Goal: Use online tool/utility: Utilize a website feature to perform a specific function

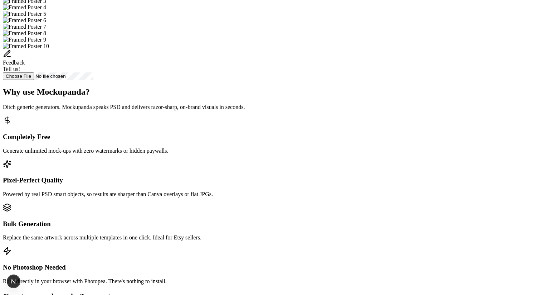
scroll to position [209, 0]
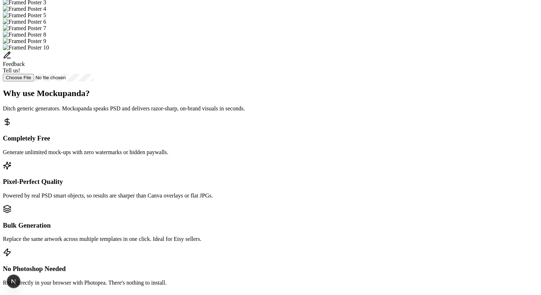
click at [46, 6] on img "Select template Framed Poster 3" at bounding box center [24, 2] width 43 height 6
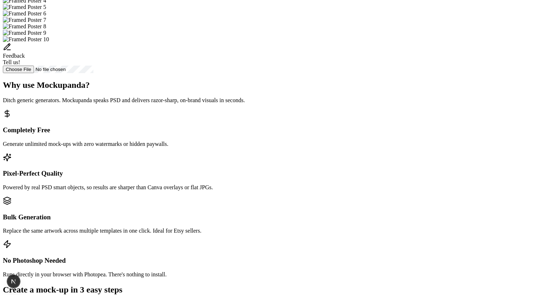
scroll to position [212, 0]
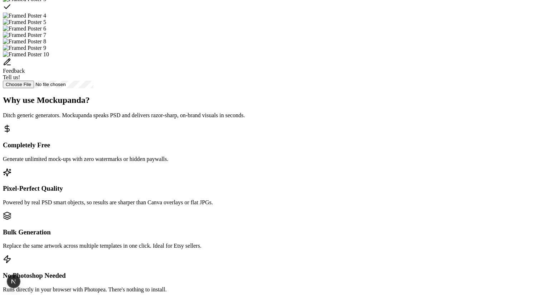
click at [338, 88] on div "Feedback Tell us!" at bounding box center [271, 20] width 536 height 135
click at [46, 32] on img "Select template Framed Poster 6" at bounding box center [24, 28] width 43 height 6
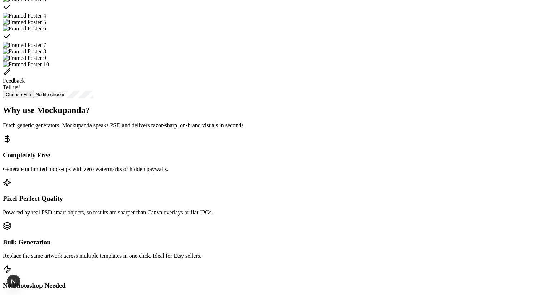
click at [46, 25] on img "Select template Framed Poster 5" at bounding box center [24, 22] width 43 height 6
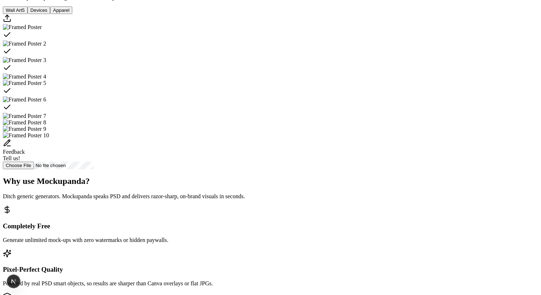
scroll to position [144, 0]
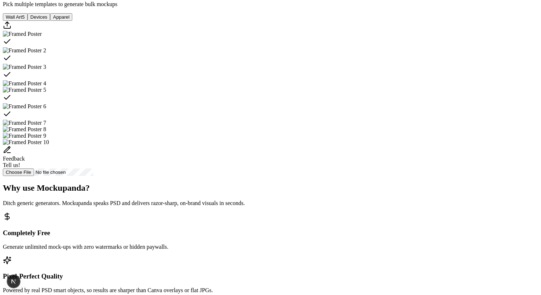
click at [289, 47] on div "Select template Framed Poster" at bounding box center [271, 42] width 536 height 10
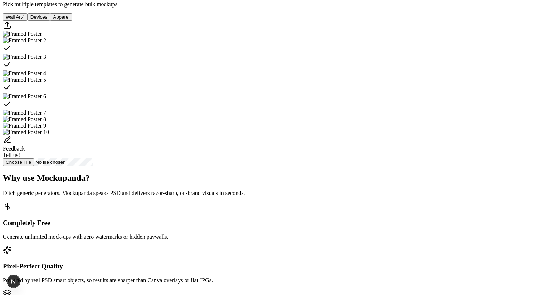
click at [337, 54] on div "Select template Framed Poster 2" at bounding box center [271, 49] width 536 height 10
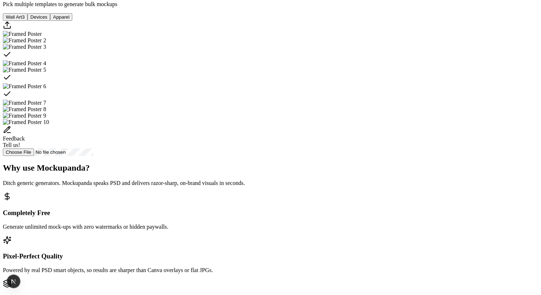
click at [221, 83] on div "Select template Framed Poster 5" at bounding box center [271, 78] width 536 height 10
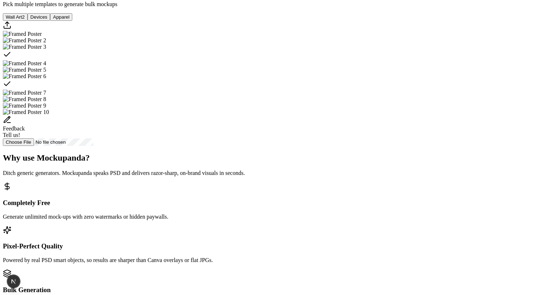
click at [272, 90] on div "Select template Framed Poster 6" at bounding box center [271, 84] width 536 height 10
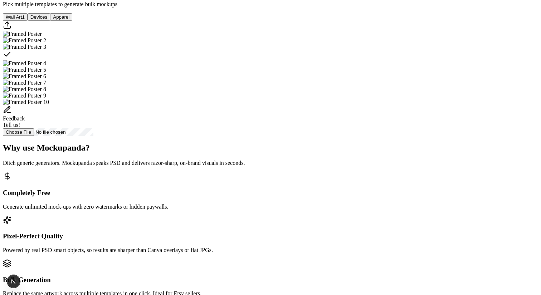
click at [46, 86] on img "Select template Framed Poster 7" at bounding box center [24, 82] width 43 height 6
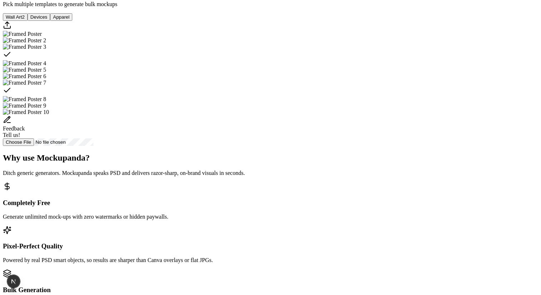
click at [10, 92] on icon "Select template Framed Poster 7" at bounding box center [7, 90] width 6 height 4
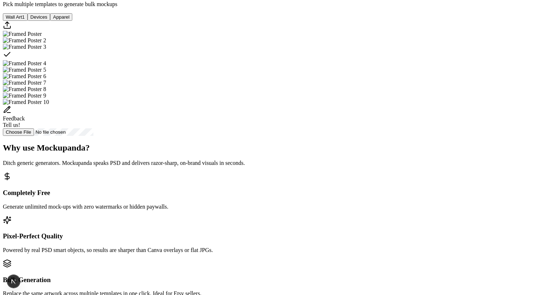
click at [362, 60] on div "Select template Framed Poster 3" at bounding box center [271, 55] width 536 height 10
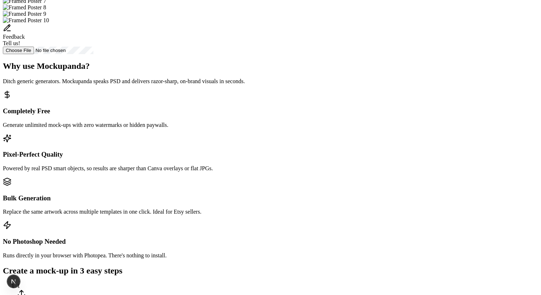
scroll to position [374, 0]
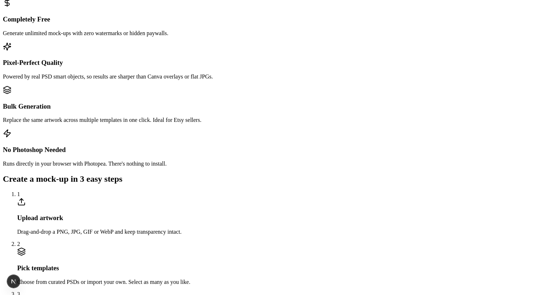
scroll to position [168, 0]
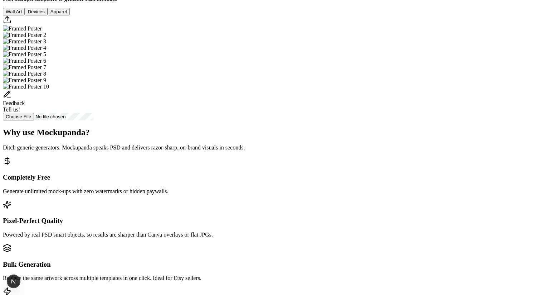
click at [46, 38] on img "Select template Framed Poster 2" at bounding box center [24, 35] width 43 height 6
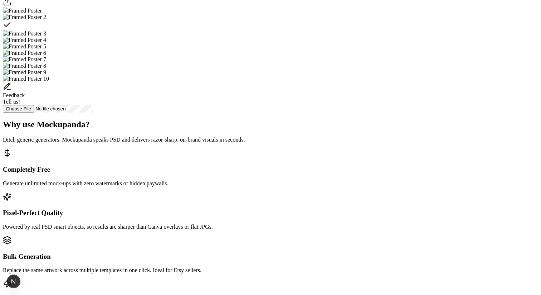
click at [42, 14] on img "Select template Framed Poster" at bounding box center [22, 11] width 39 height 6
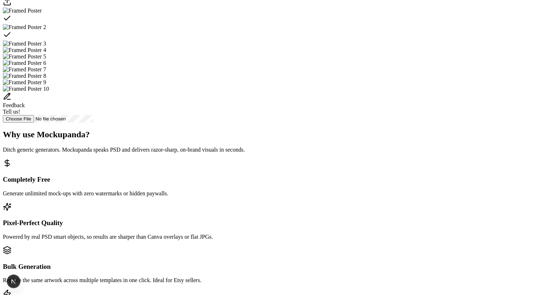
click at [46, 47] on img "Select template Framed Poster 3" at bounding box center [24, 43] width 43 height 6
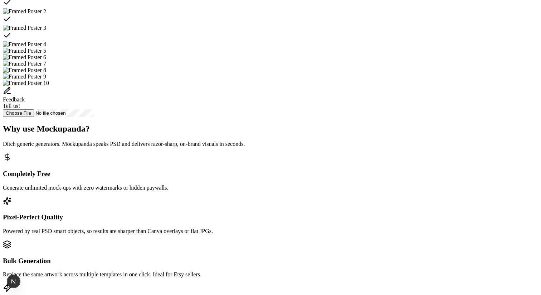
scroll to position [183, 0]
click at [268, 110] on div "Feedback Tell us!" at bounding box center [271, 98] width 536 height 23
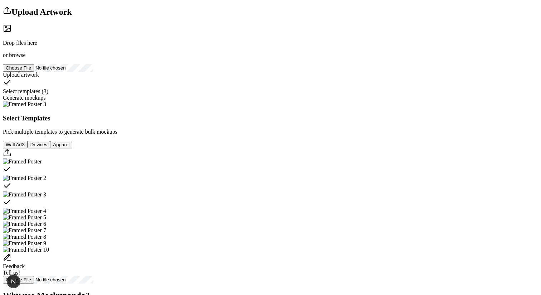
scroll to position [18, 0]
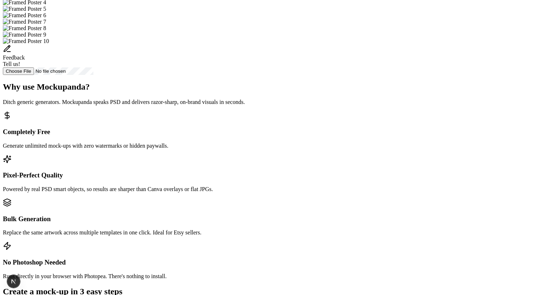
scroll to position [213, 0]
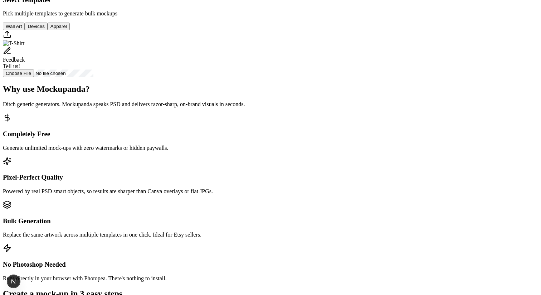
scroll to position [0, 0]
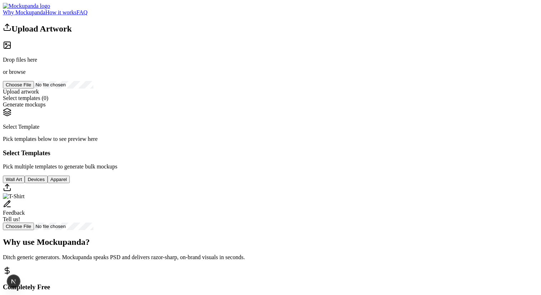
click at [153, 34] on h2 "Upload Artwork" at bounding box center [271, 28] width 536 height 11
click at [188, 87] on div "Upload Artwork Drop files here or browse Upload artwork Select templates ( 0 ) …" at bounding box center [271, 126] width 536 height 207
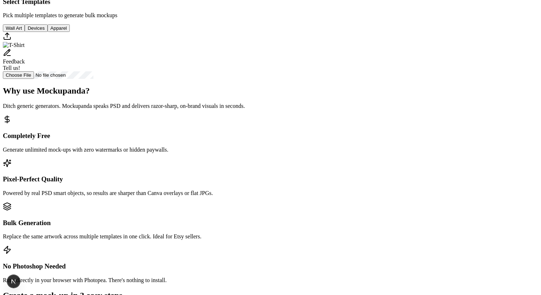
click at [25, 32] on button "Wall Art" at bounding box center [14, 28] width 22 height 8
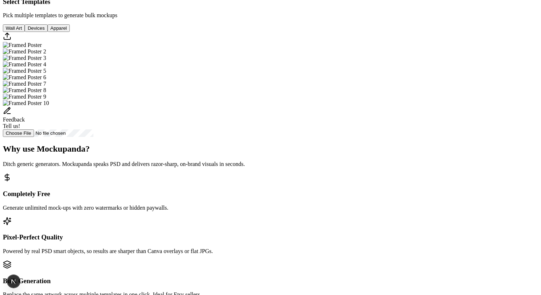
click at [47, 32] on button "Devices" at bounding box center [36, 28] width 23 height 8
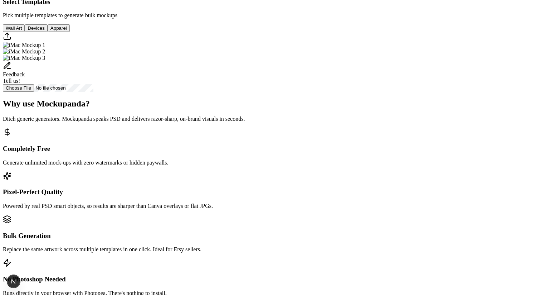
click at [70, 32] on button "Apparel" at bounding box center [59, 28] width 22 height 8
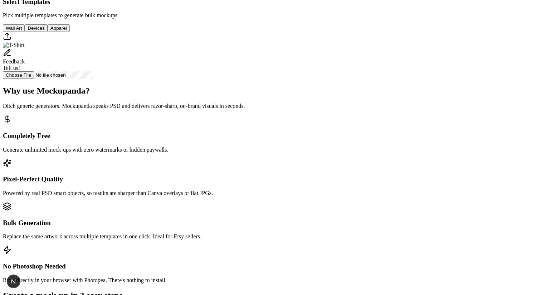
click at [241, 79] on div "Select Template Pick templates below to see preview here Select Templates Pick …" at bounding box center [271, 18] width 536 height 122
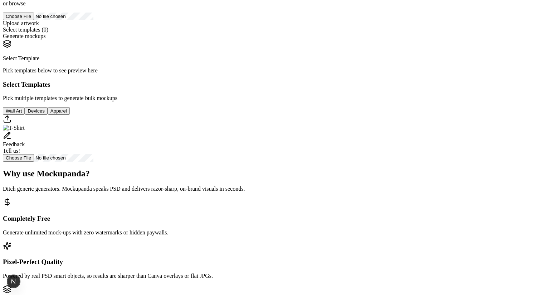
scroll to position [0, 0]
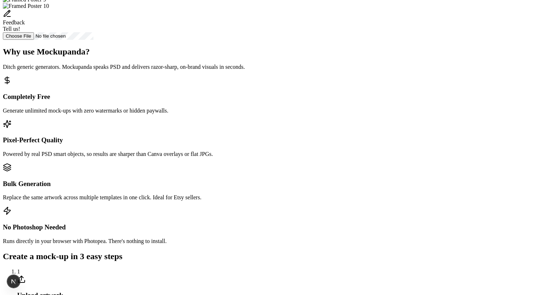
scroll to position [250, 0]
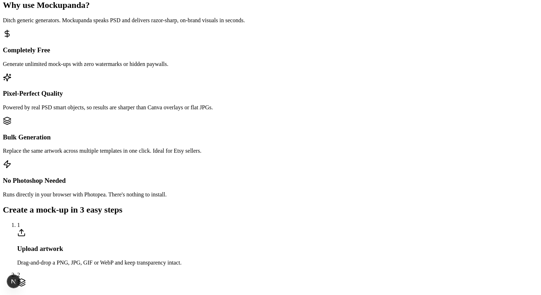
click at [294, 10] on h2 "Why use Mockupanda?" at bounding box center [271, 5] width 536 height 10
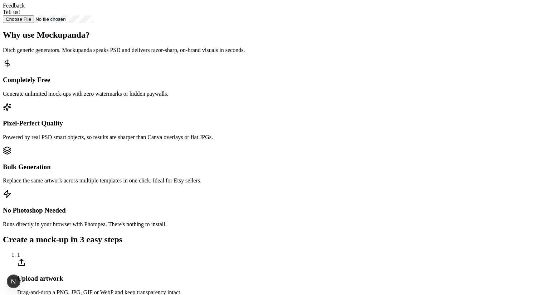
scroll to position [168, 0]
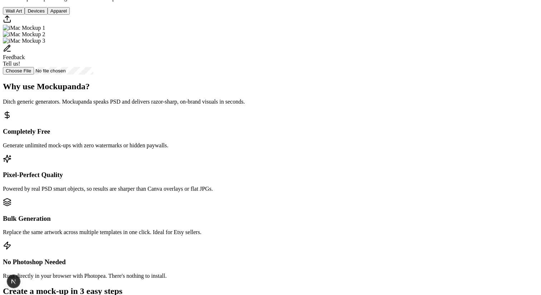
click at [25, 15] on button "Wall Art" at bounding box center [14, 11] width 22 height 8
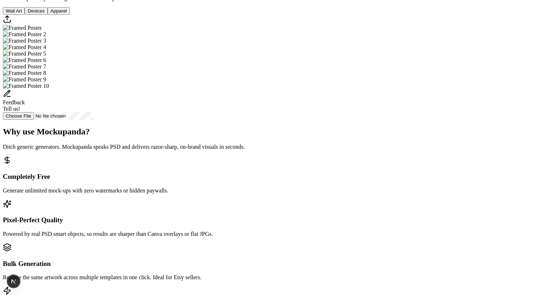
click at [70, 15] on button "Apparel" at bounding box center [59, 11] width 22 height 8
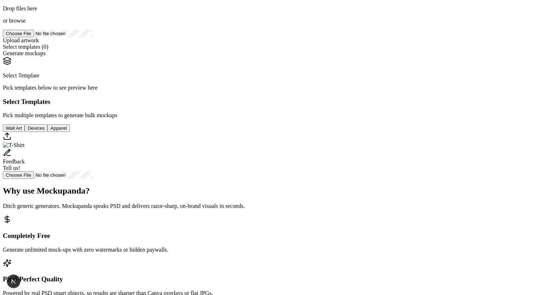
scroll to position [127, 0]
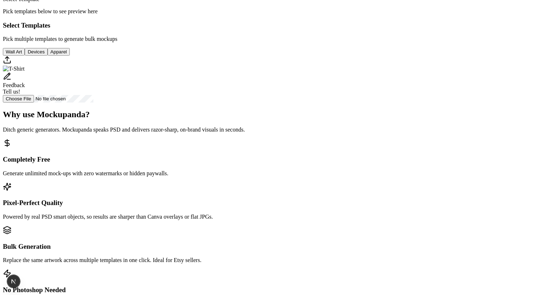
click at [47, 55] on button "Devices" at bounding box center [36, 52] width 23 height 8
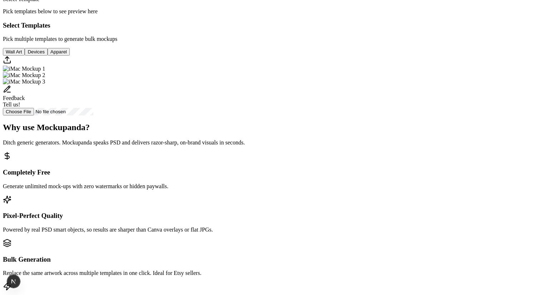
click at [25, 55] on button "Wall Art" at bounding box center [14, 52] width 22 height 8
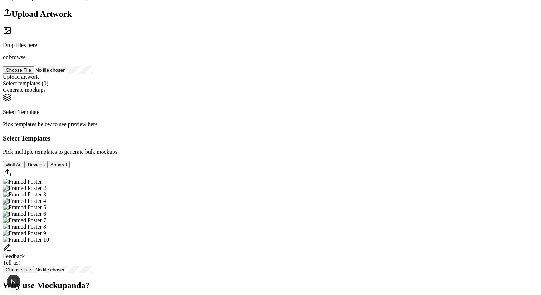
scroll to position [0, 0]
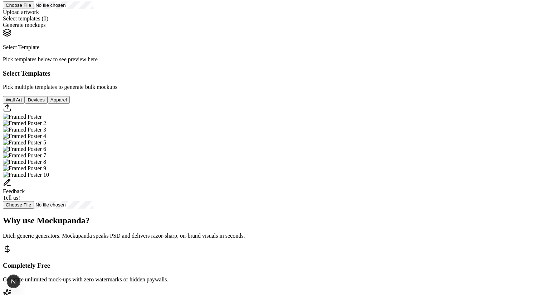
scroll to position [120, 0]
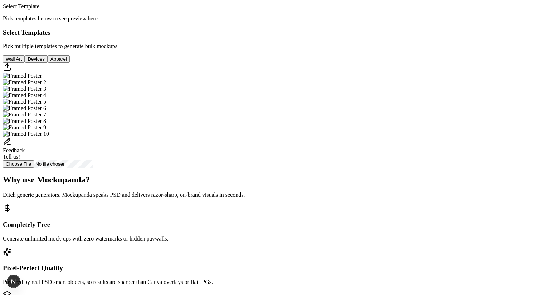
click at [290, 168] on div "Select Template Pick templates below to see preview here Select Templates Pick …" at bounding box center [271, 77] width 536 height 180
click at [290, 49] on p "Pick multiple templates to generate bulk mockups" at bounding box center [271, 46] width 536 height 6
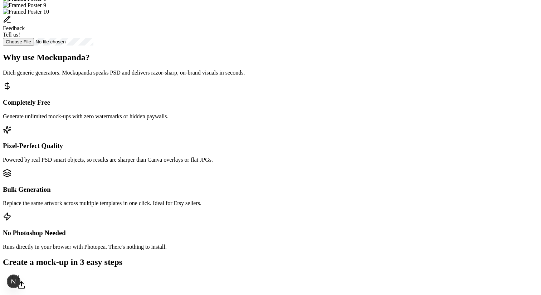
scroll to position [239, 0]
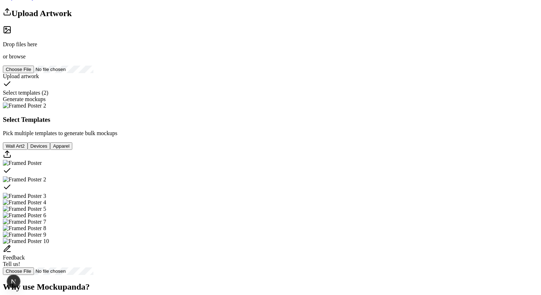
scroll to position [0, 0]
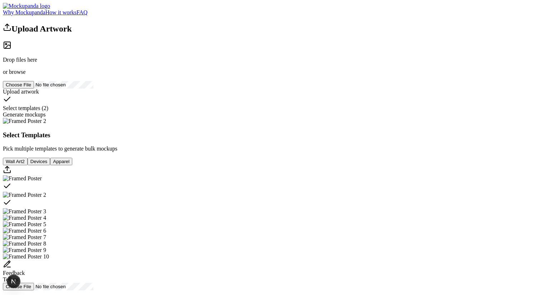
click at [359, 7] on header "Why Mockupanda How it works FAQ" at bounding box center [271, 9] width 536 height 13
click at [45, 15] on link "Why Mockupanda" at bounding box center [24, 12] width 43 height 6
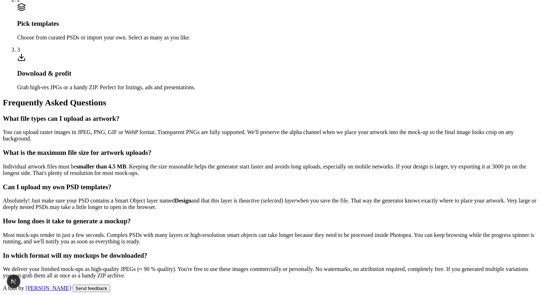
scroll to position [962, 0]
click at [71, 285] on link "[PERSON_NAME]" at bounding box center [48, 288] width 45 height 6
click at [110, 284] on button "Send feedback" at bounding box center [92, 288] width 38 height 8
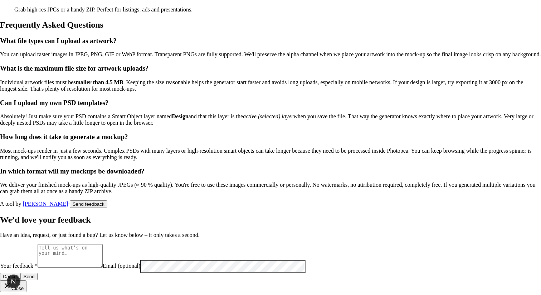
click at [353, 215] on h2 "We’d love your feedback" at bounding box center [270, 220] width 541 height 10
click at [11, 281] on icon "button" at bounding box center [7, 285] width 9 height 9
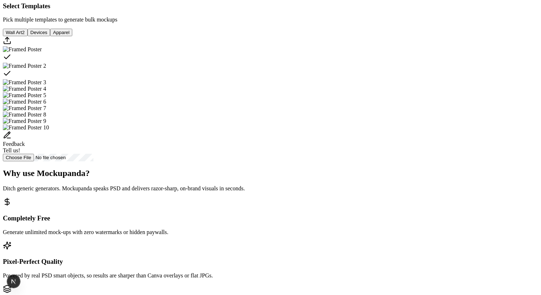
scroll to position [0, 0]
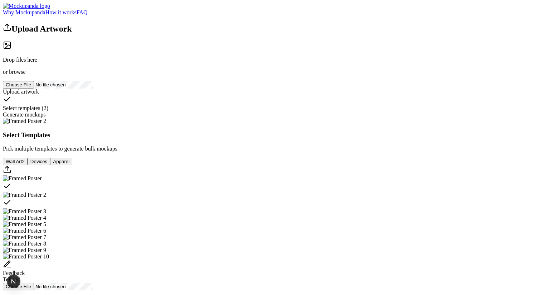
drag, startPoint x: 175, startPoint y: 43, endPoint x: 136, endPoint y: 46, distance: 38.7
click at [136, 46] on div "Upload Artwork Drop files here or browse Upload artwork Select templates ( 2 ) …" at bounding box center [271, 156] width 536 height 267
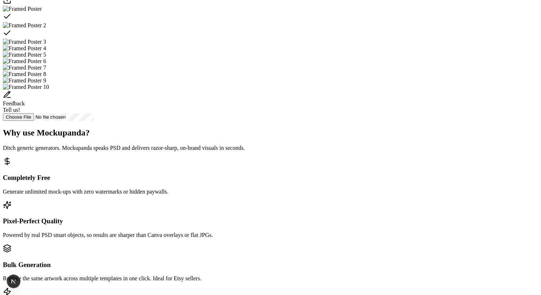
scroll to position [238, 0]
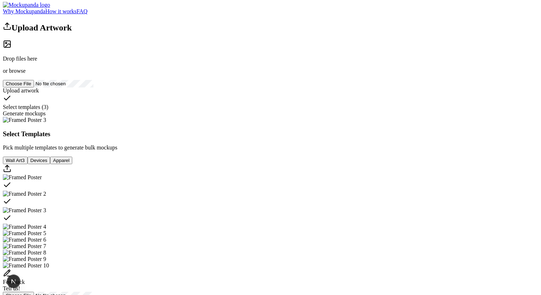
scroll to position [0, 0]
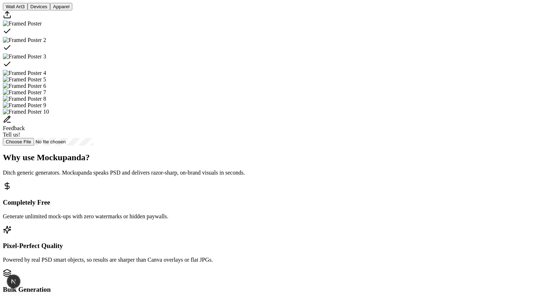
scroll to position [153, 0]
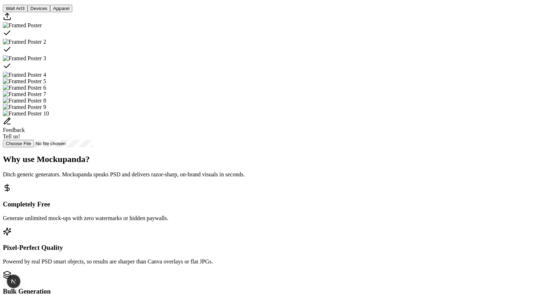
click at [50, 12] on button "Devices" at bounding box center [39, 9] width 23 height 8
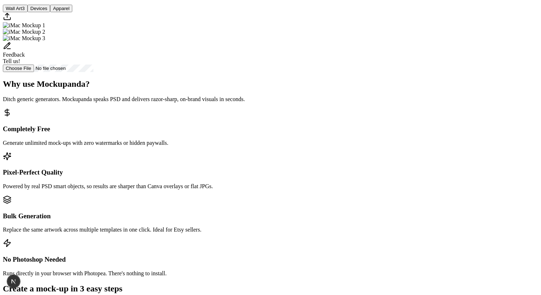
click at [72, 12] on button "Apparel" at bounding box center [61, 9] width 22 height 8
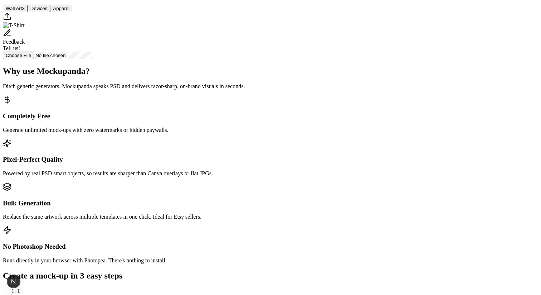
click at [28, 12] on button "Wall Art 3" at bounding box center [15, 9] width 25 height 8
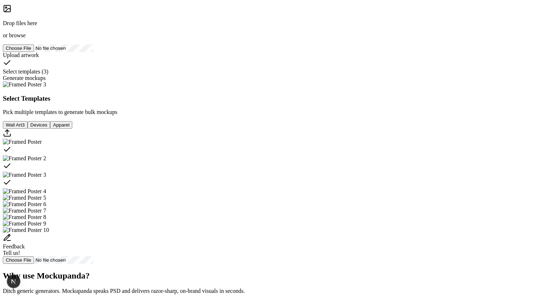
scroll to position [0, 0]
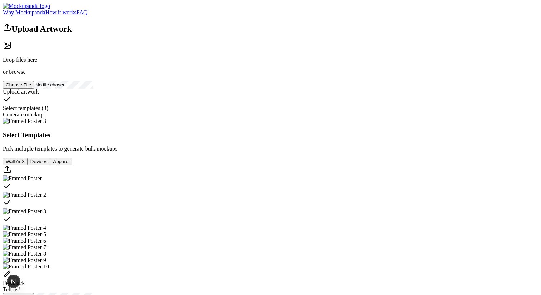
click at [45, 15] on link "Why Mockupanda" at bounding box center [24, 12] width 43 height 6
click at [77, 15] on link "How it works" at bounding box center [60, 12] width 31 height 6
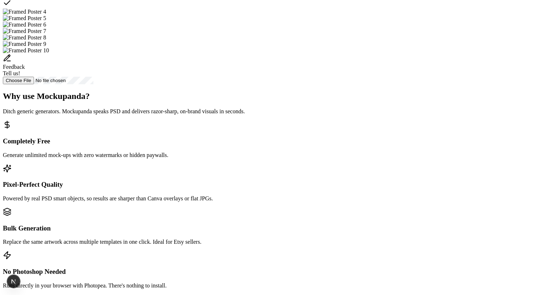
scroll to position [216, 0]
click at [46, 21] on img "Select template Framed Poster 5" at bounding box center [24, 18] width 43 height 6
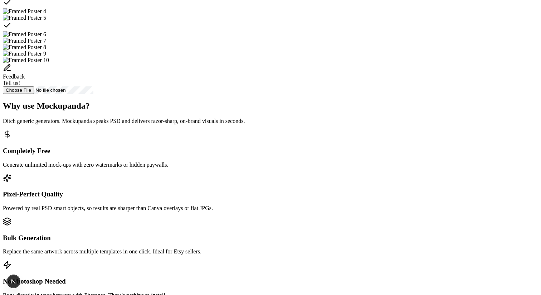
click at [46, 38] on img "Select template Framed Poster 6" at bounding box center [24, 34] width 43 height 6
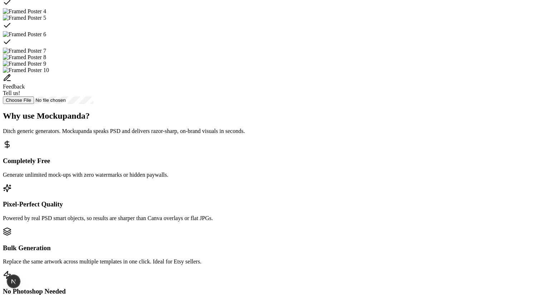
click at [236, 31] on div "Select template Framed Poster 5" at bounding box center [271, 26] width 536 height 10
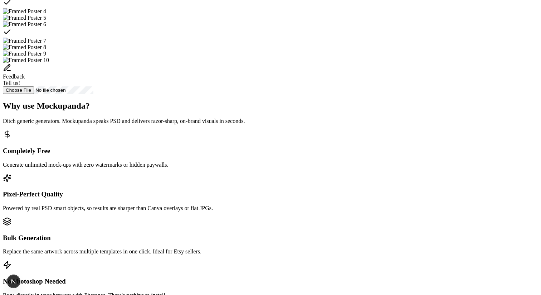
click at [275, 38] on div "Select template Framed Poster 6" at bounding box center [271, 33] width 536 height 10
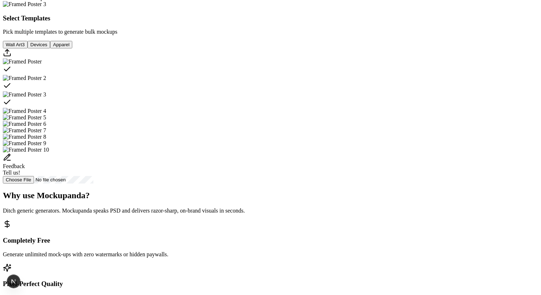
scroll to position [0, 0]
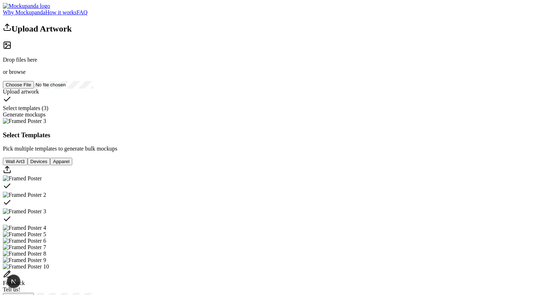
click at [140, 75] on div "Drop files here or browse" at bounding box center [271, 58] width 536 height 34
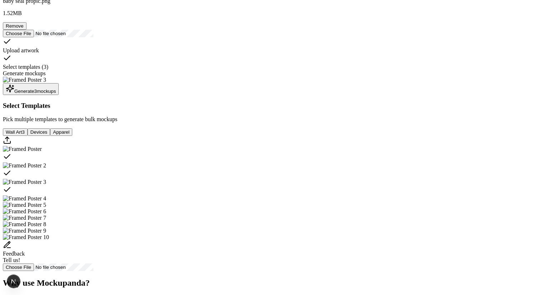
scroll to position [66, 0]
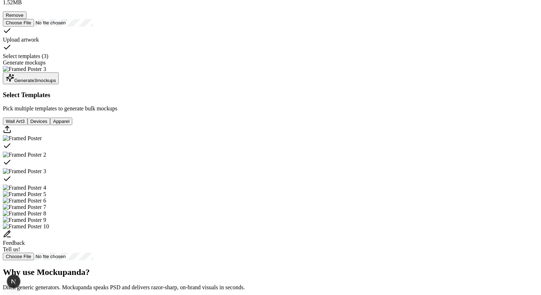
click at [59, 84] on button "Generate 3 mockup s" at bounding box center [31, 78] width 56 height 12
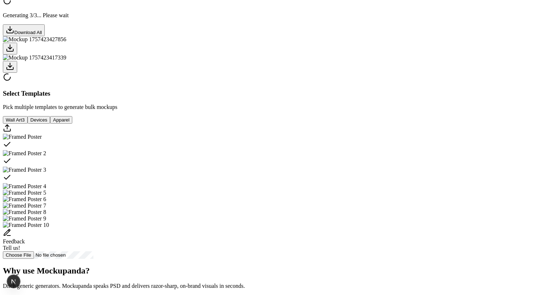
scroll to position [148, 0]
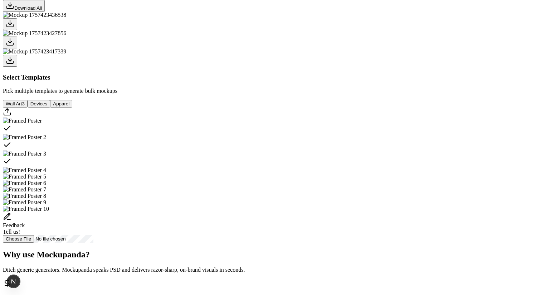
click at [253, 48] on div at bounding box center [271, 43] width 536 height 12
click at [216, 30] on div at bounding box center [271, 24] width 536 height 12
click at [236, 48] on div at bounding box center [271, 43] width 536 height 12
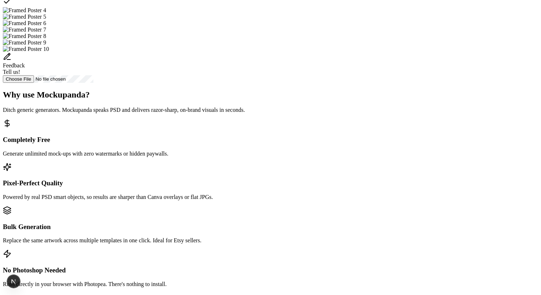
scroll to position [344, 0]
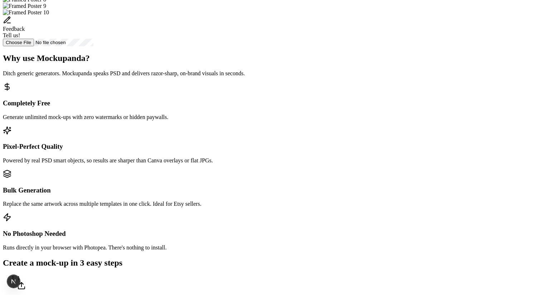
click at [275, 39] on div "Feedback Tell us!" at bounding box center [271, 27] width 536 height 23
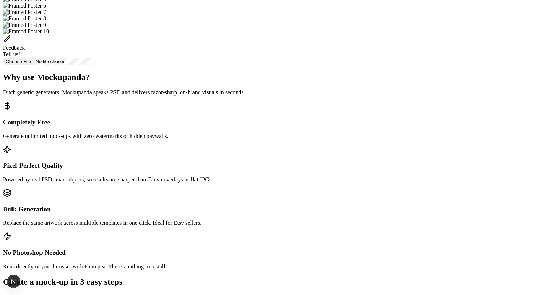
scroll to position [270, 0]
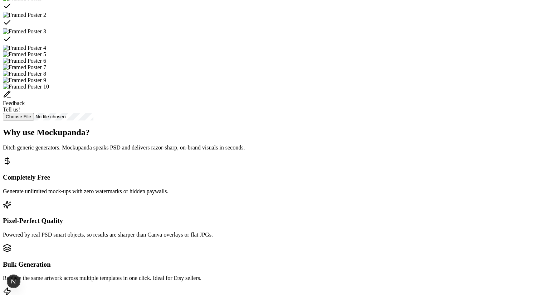
click at [46, 51] on img "Select template Framed Poster 4" at bounding box center [24, 48] width 43 height 6
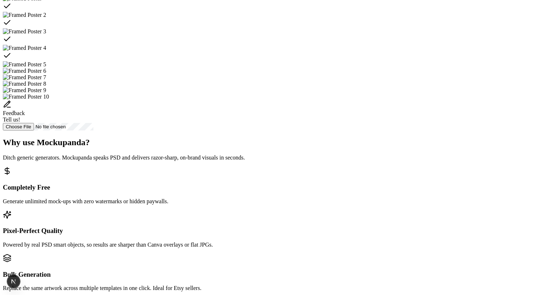
click at [453, 130] on div "Download All Select Templates Pick multiple templates to generate bulk mockups …" at bounding box center [271, 0] width 536 height 259
click at [437, 61] on div "Select template Framed Poster 4" at bounding box center [271, 56] width 536 height 10
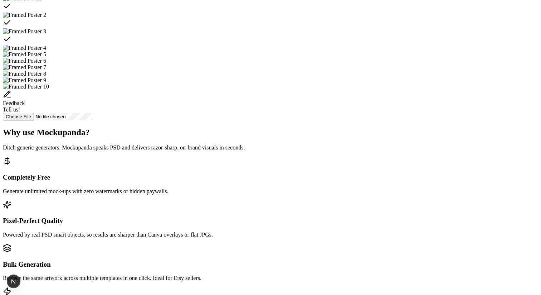
click at [379, 45] on div "Select template Framed Poster 3" at bounding box center [271, 40] width 536 height 10
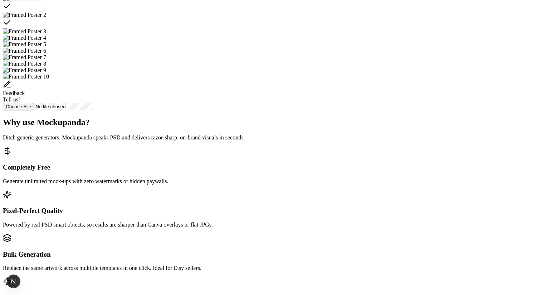
click at [329, 28] on div "Select template Framed Poster 2" at bounding box center [271, 23] width 536 height 10
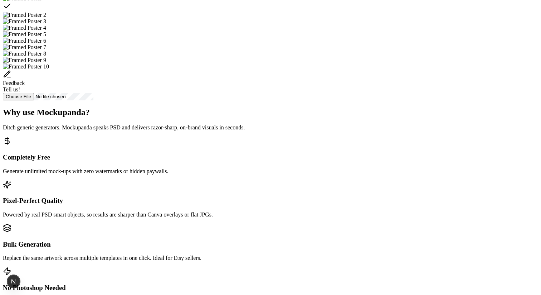
click at [284, 12] on div "Select template Framed Poster" at bounding box center [271, 7] width 536 height 10
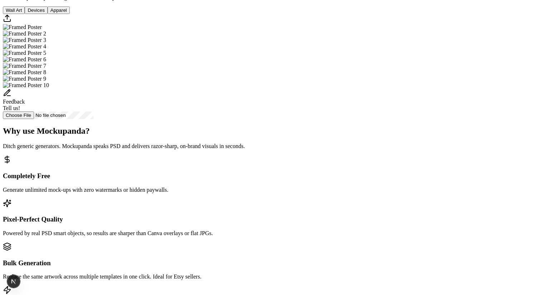
scroll to position [261, 0]
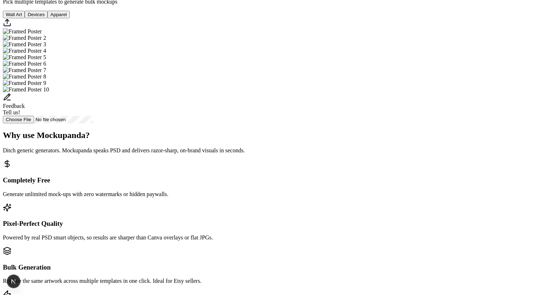
click at [42, 35] on img "Select template Framed Poster" at bounding box center [22, 31] width 39 height 6
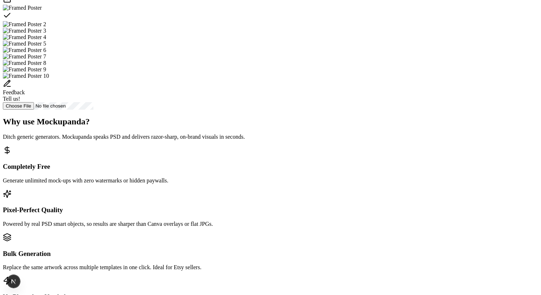
click at [46, 28] on img "Select template Framed Poster 2" at bounding box center [24, 24] width 43 height 6
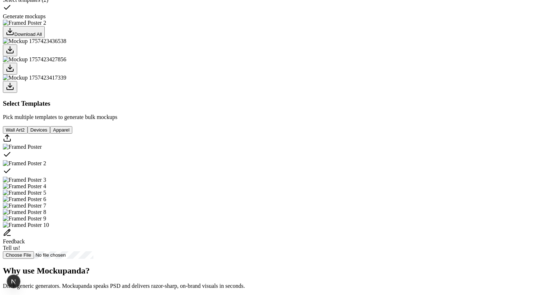
scroll to position [0, 0]
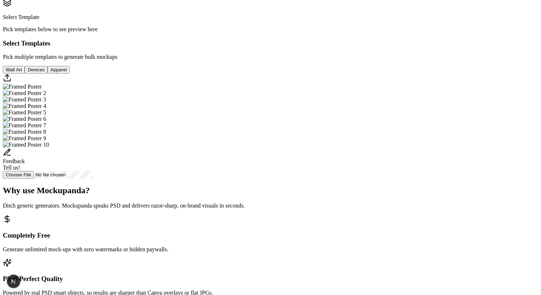
scroll to position [109, 0]
click at [47, 74] on button "Devices" at bounding box center [36, 71] width 23 height 8
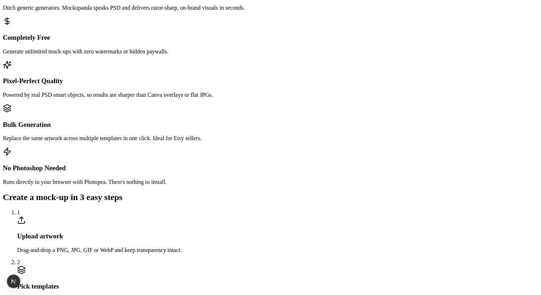
scroll to position [255, 0]
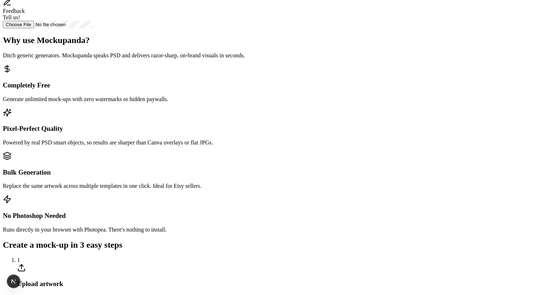
scroll to position [227, 0]
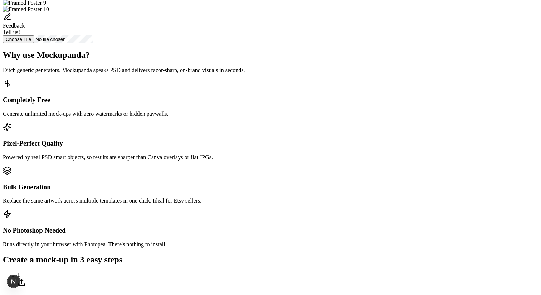
click at [274, 29] on div "Feedback" at bounding box center [271, 26] width 536 height 6
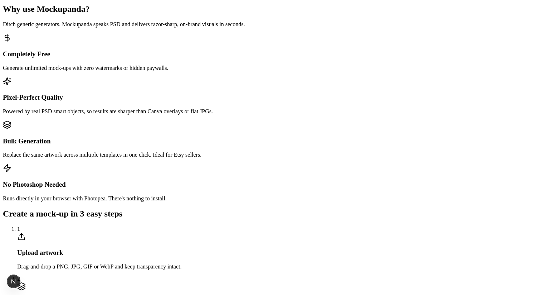
scroll to position [274, 0]
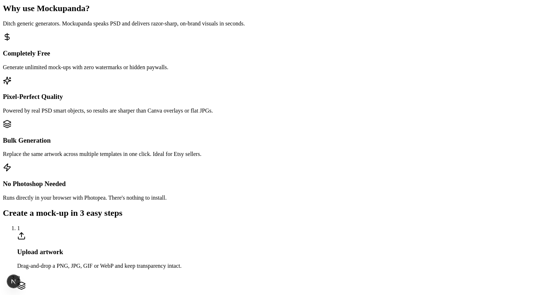
scroll to position [0, 0]
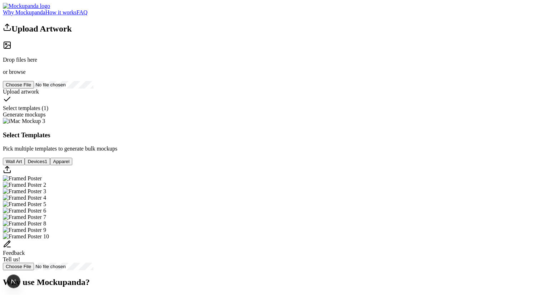
click at [316, 45] on div "Upload Artwork Drop files here or browse Upload artwork Select templates ( 1 ) …" at bounding box center [271, 146] width 536 height 247
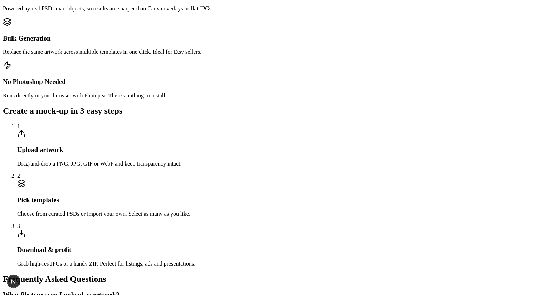
scroll to position [372, 0]
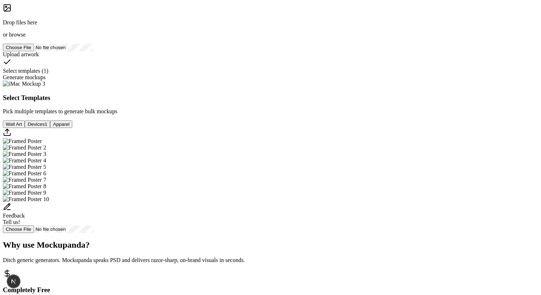
scroll to position [0, 0]
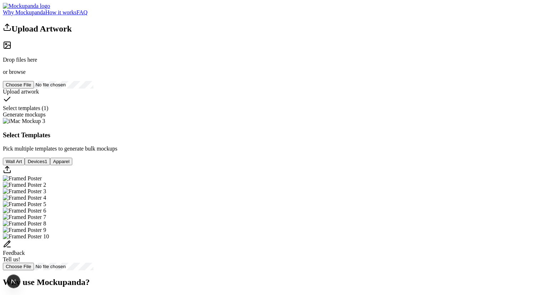
click at [122, 63] on p "Drop files here" at bounding box center [271, 60] width 536 height 6
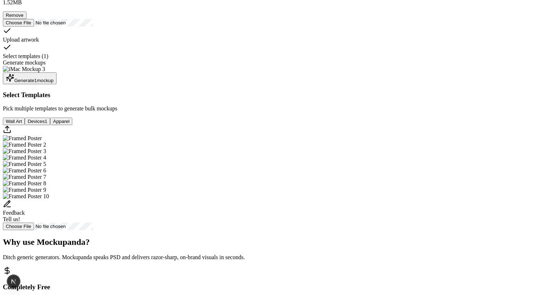
scroll to position [223, 0]
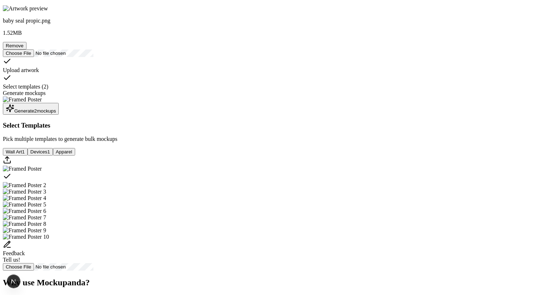
scroll to position [40, 0]
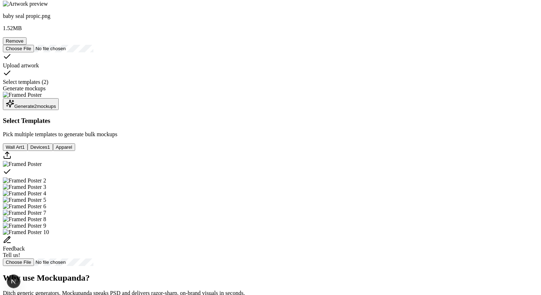
click at [59, 110] on button "Generate 2 mockup s" at bounding box center [31, 104] width 56 height 12
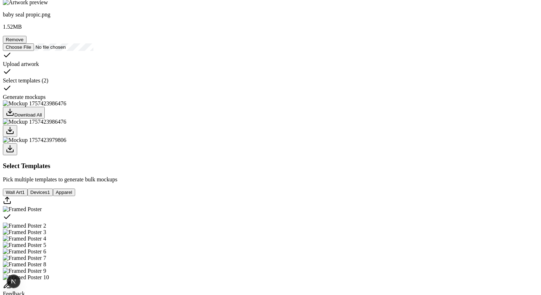
scroll to position [50, 0]
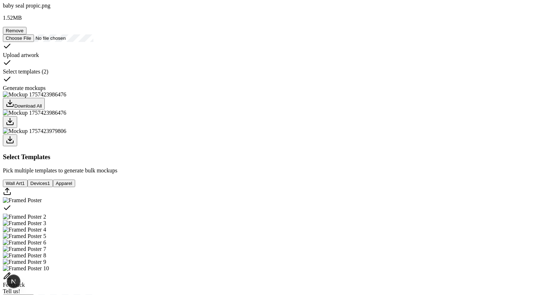
click at [17, 146] on button at bounding box center [10, 140] width 14 height 12
click at [259, 146] on div at bounding box center [271, 140] width 536 height 12
click at [225, 128] on div at bounding box center [271, 122] width 536 height 12
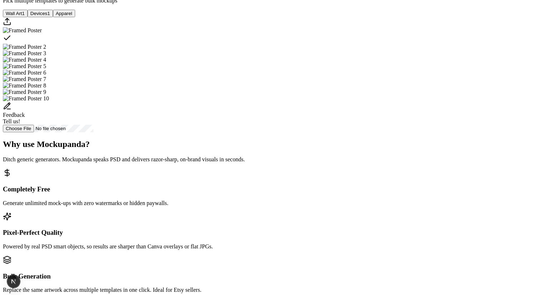
scroll to position [271, 0]
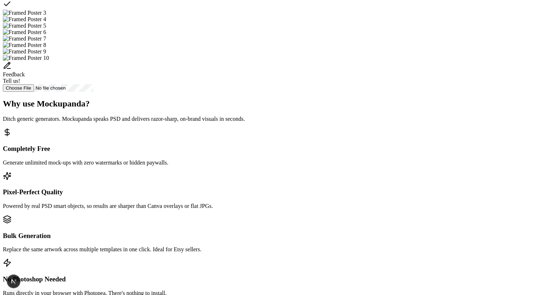
click at [46, 16] on img "Select template Framed Poster 3" at bounding box center [24, 13] width 43 height 6
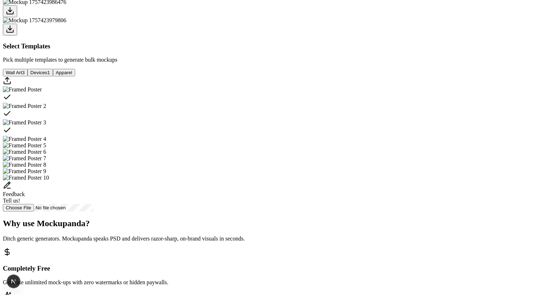
scroll to position [0, 0]
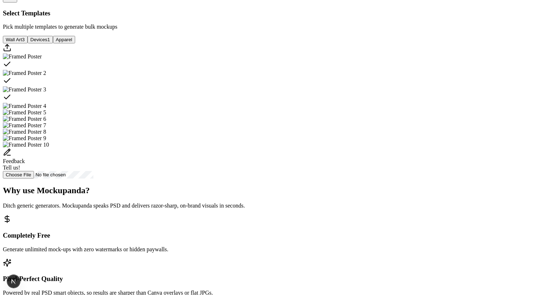
scroll to position [192, 0]
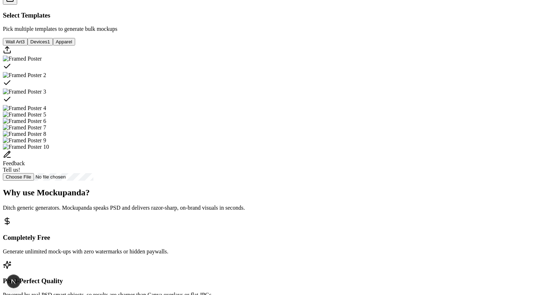
click at [46, 111] on img "Select template Framed Poster 4" at bounding box center [24, 108] width 43 height 6
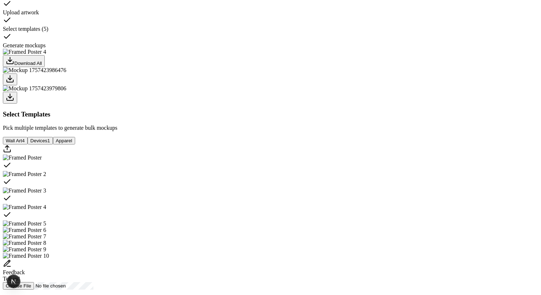
scroll to position [0, 0]
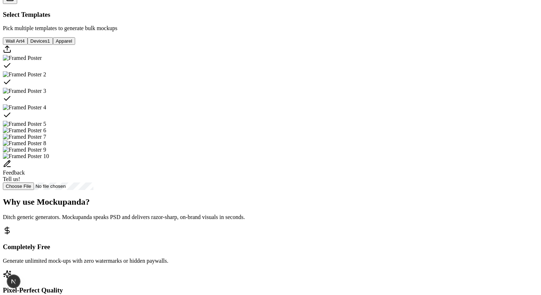
scroll to position [150, 0]
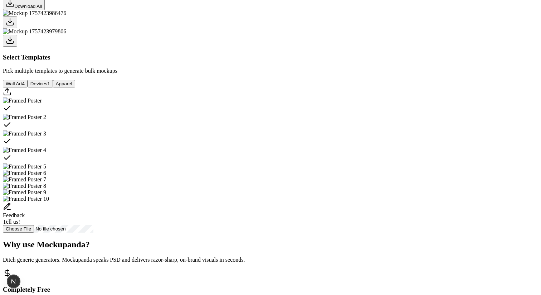
click at [386, 47] on div at bounding box center [271, 28] width 536 height 37
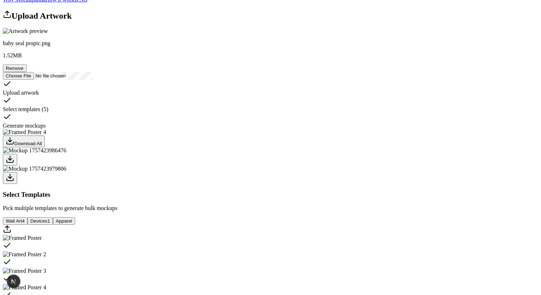
scroll to position [0, 0]
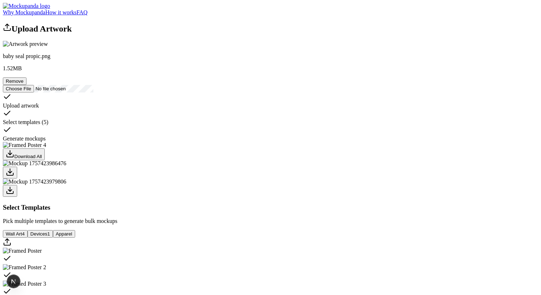
click at [26, 85] on button "Remove" at bounding box center [15, 81] width 24 height 8
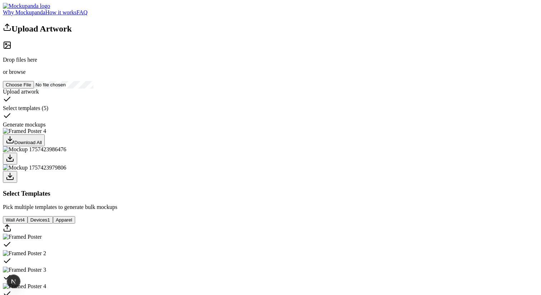
click at [25, 75] on span "browse" at bounding box center [17, 72] width 16 height 6
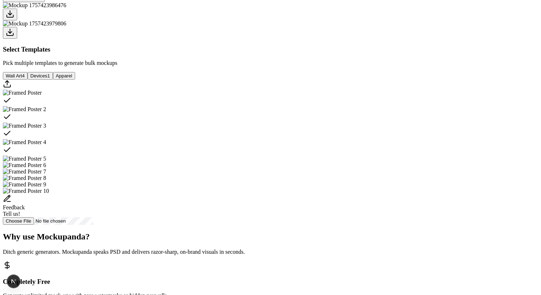
scroll to position [159, 0]
click at [271, 105] on div "Select template Framed Poster" at bounding box center [271, 100] width 536 height 10
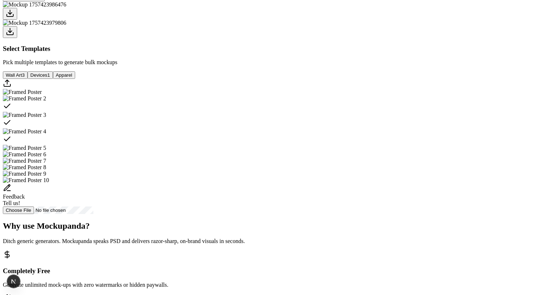
click at [11, 110] on icon "Select template Framed Poster 2" at bounding box center [7, 106] width 9 height 9
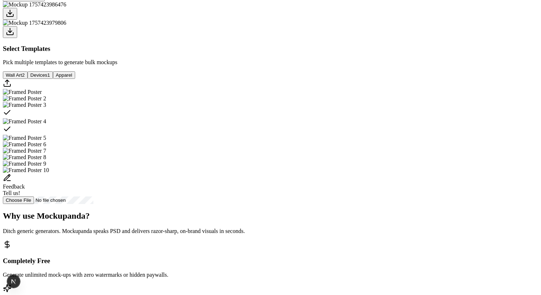
click at [11, 117] on icon "Select template Framed Poster 3" at bounding box center [7, 112] width 9 height 9
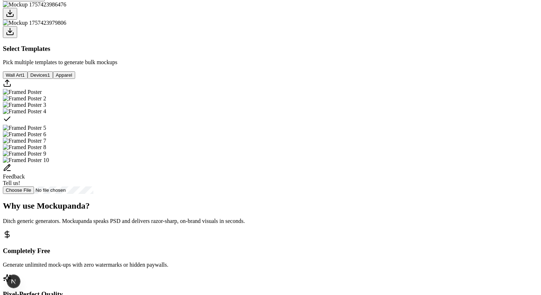
click at [11, 123] on icon "Select template Framed Poster 4" at bounding box center [7, 119] width 9 height 9
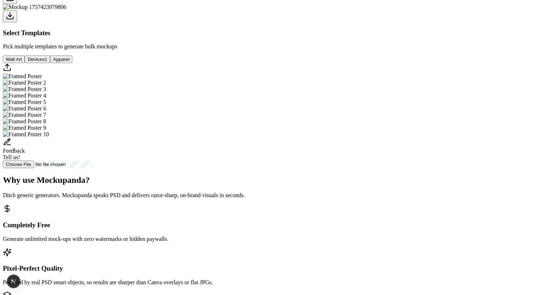
scroll to position [183, 0]
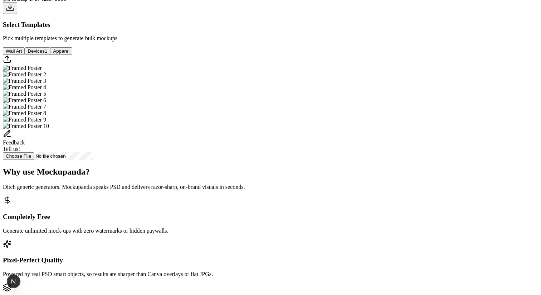
click at [42, 71] on img "Select template Framed Poster" at bounding box center [22, 68] width 39 height 6
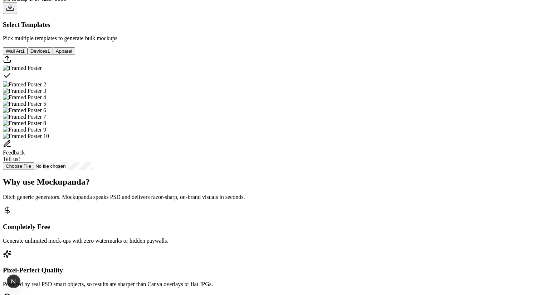
click at [46, 88] on img "Select template Framed Poster 2" at bounding box center [24, 84] width 43 height 6
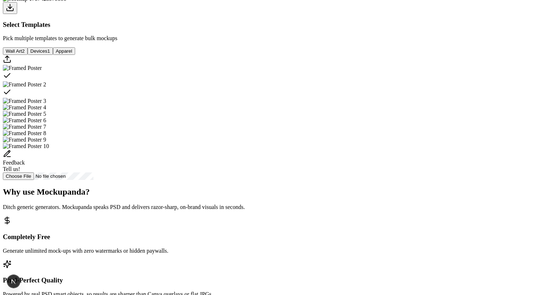
click at [46, 104] on img "Select template Framed Poster 3" at bounding box center [24, 101] width 43 height 6
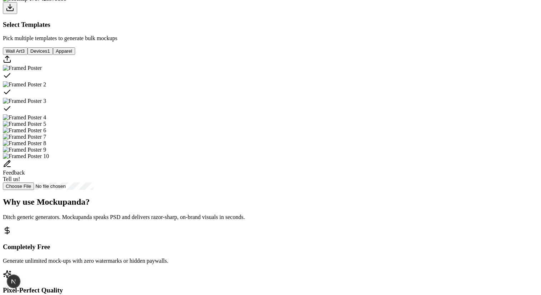
click at [46, 121] on img "Select template Framed Poster 4" at bounding box center [24, 117] width 43 height 6
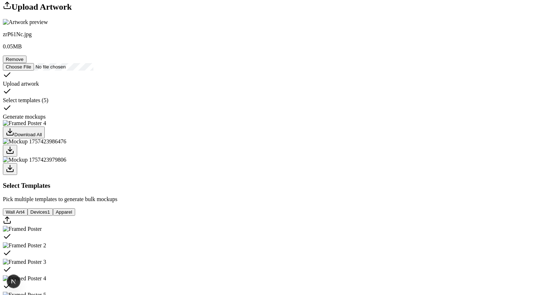
scroll to position [0, 0]
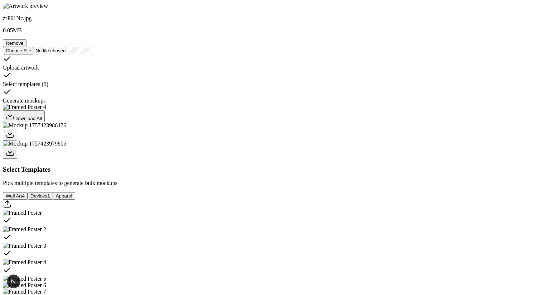
click at [224, 140] on div at bounding box center [271, 135] width 536 height 12
click at [260, 159] on div at bounding box center [271, 153] width 536 height 12
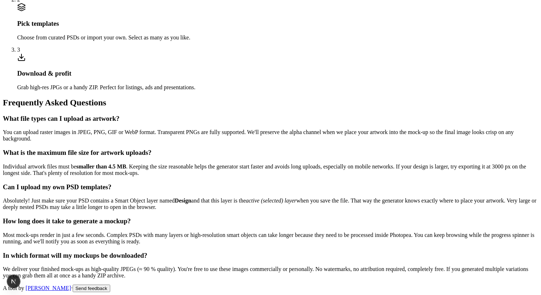
scroll to position [1015, 0]
click at [240, 142] on p "You can upload raster images in JPEG, PNG, GIF or WebP format. Transparent PNGs…" at bounding box center [271, 135] width 536 height 13
click at [322, 163] on p "Individual artwork files must be smaller than 4.5 MB . Keeping the size reasona…" at bounding box center [271, 169] width 536 height 13
click at [239, 142] on p "You can upload raster images in JPEG, PNG, GIF or WebP format. Transparent PNGs…" at bounding box center [271, 135] width 536 height 13
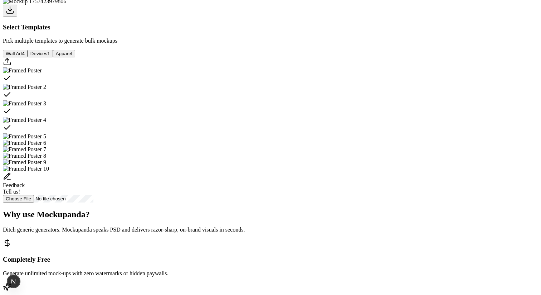
scroll to position [0, 0]
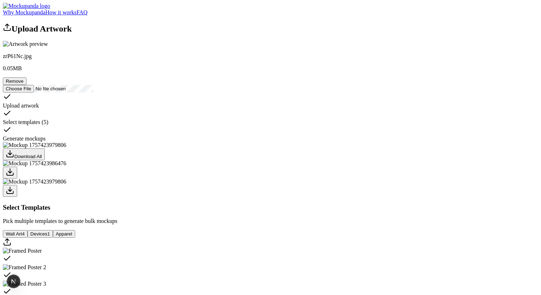
click at [347, 11] on header "Why Mockupanda How it works FAQ" at bounding box center [271, 9] width 536 height 13
click at [45, 15] on link "Why Mockupanda" at bounding box center [24, 12] width 43 height 6
click at [96, 142] on div "Upload artwork Select templates ( 5 ) Generate mockups" at bounding box center [271, 116] width 536 height 49
click at [96, 119] on div at bounding box center [271, 114] width 536 height 10
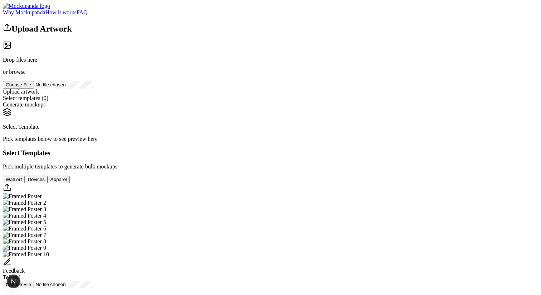
click at [181, 34] on div "Upload Artwork" at bounding box center [271, 28] width 536 height 11
click at [337, 142] on div "Pick templates below to see preview here" at bounding box center [271, 139] width 536 height 6
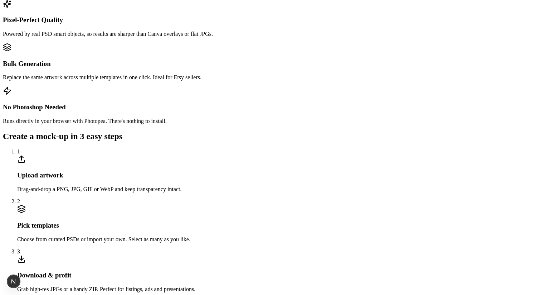
scroll to position [362, 0]
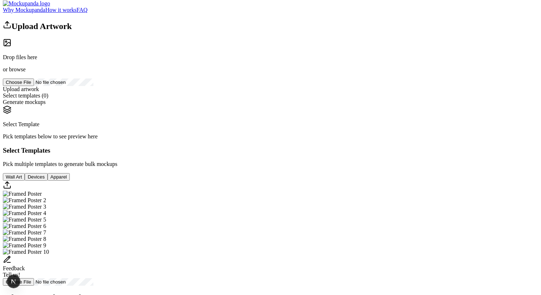
scroll to position [0, 0]
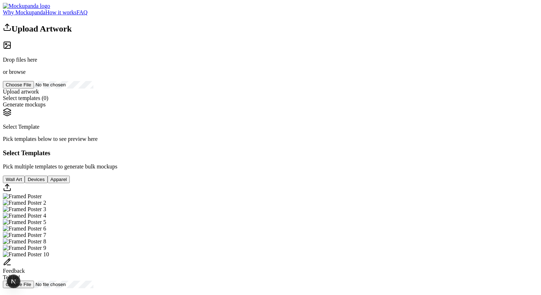
click at [25, 75] on span "browse" at bounding box center [17, 72] width 16 height 6
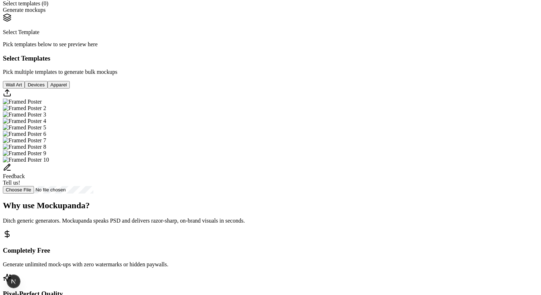
scroll to position [118, 0]
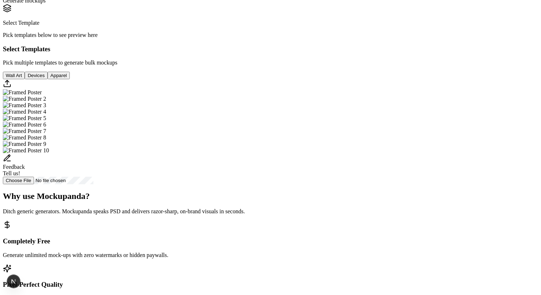
click at [42, 96] on img "Select template Framed Poster" at bounding box center [22, 92] width 39 height 6
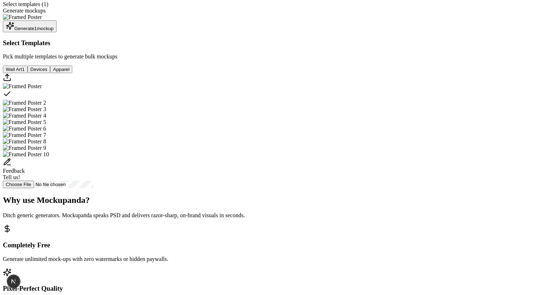
click at [46, 106] on img "Select template Framed Poster 2" at bounding box center [24, 103] width 43 height 6
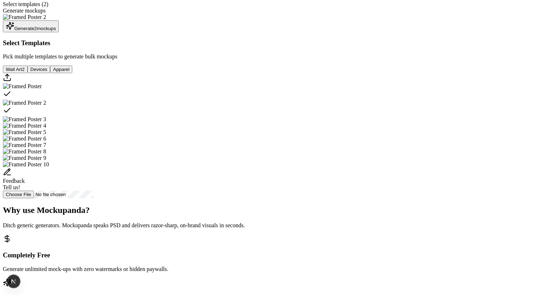
click at [46, 122] on img "Select template Framed Poster 3" at bounding box center [24, 119] width 43 height 6
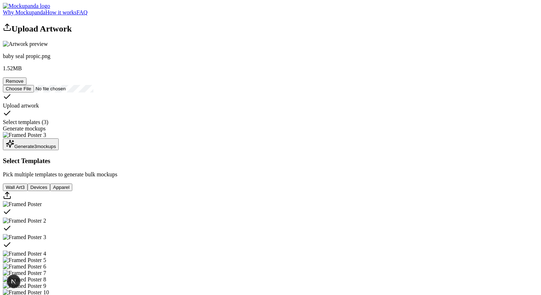
scroll to position [20, 0]
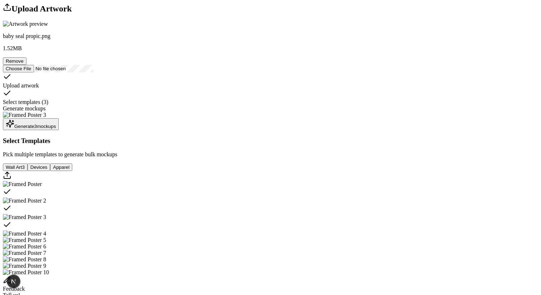
click at [59, 130] on button "Generate 3 mockup s" at bounding box center [31, 124] width 56 height 12
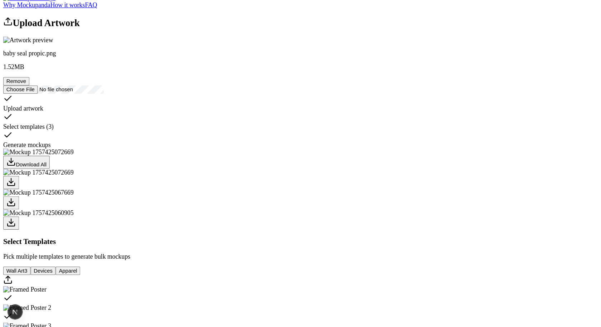
scroll to position [0, 0]
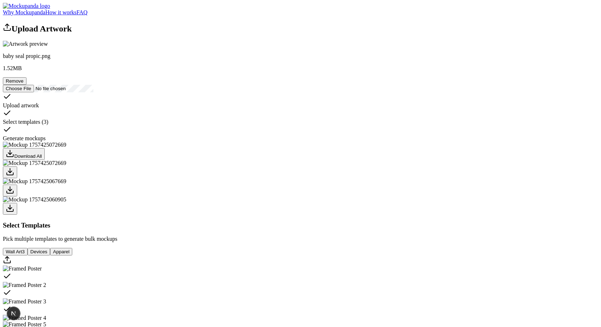
click at [255, 160] on div "Download All" at bounding box center [301, 154] width 596 height 12
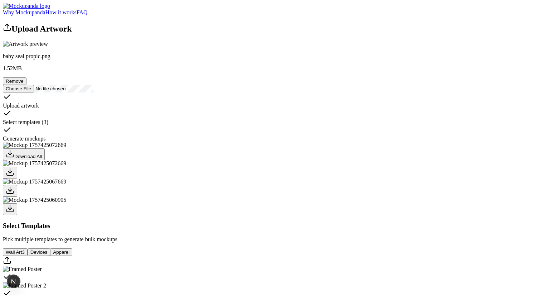
click at [77, 15] on link "How it works" at bounding box center [60, 12] width 31 height 6
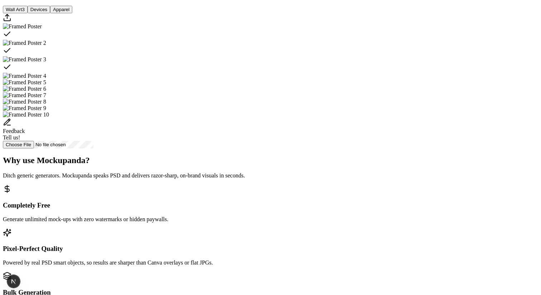
scroll to position [334, 0]
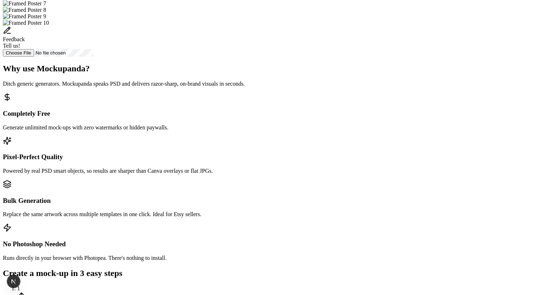
click at [269, 49] on div "Feedback Tell us!" at bounding box center [271, 37] width 536 height 23
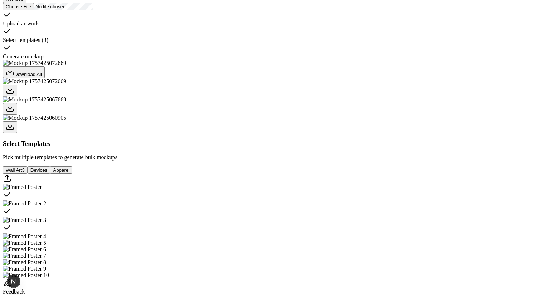
scroll to position [0, 0]
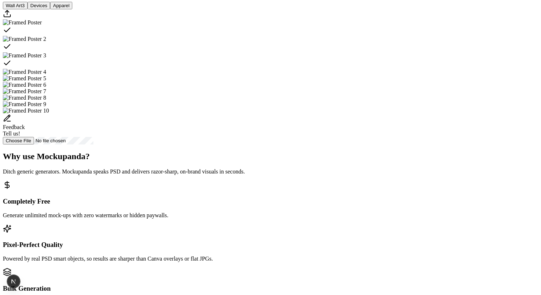
scroll to position [245, 0]
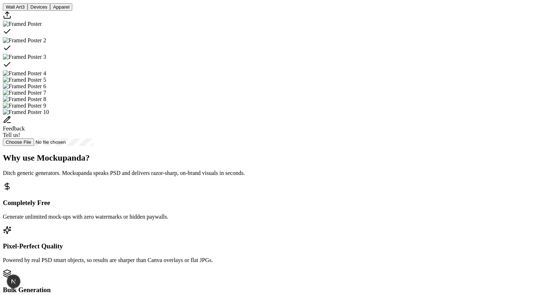
click at [285, 37] on div "Select template Framed Poster" at bounding box center [271, 32] width 536 height 10
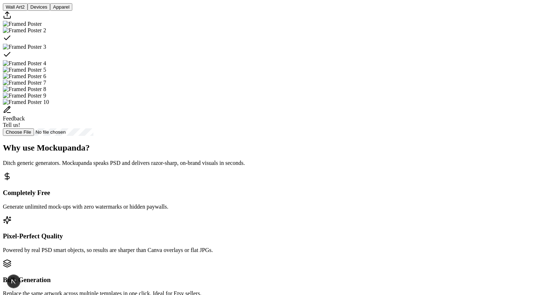
click at [323, 44] on div "Select template Framed Poster 2" at bounding box center [271, 39] width 536 height 10
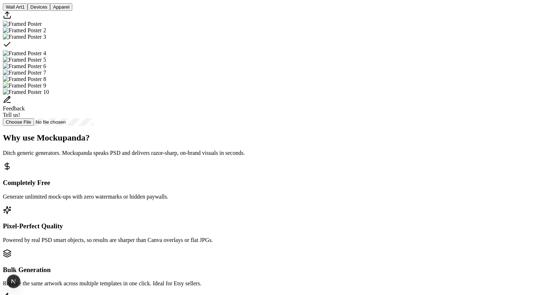
click at [383, 50] on div "Select template Framed Poster 3" at bounding box center [271, 45] width 536 height 10
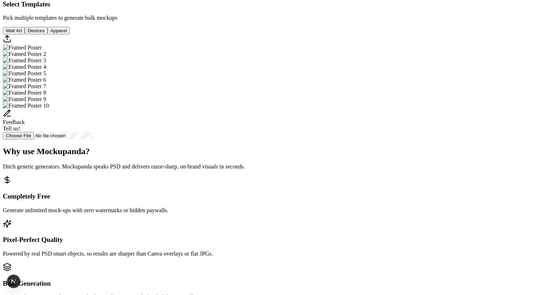
click at [42, 51] on img "Select template Framed Poster" at bounding box center [22, 47] width 39 height 6
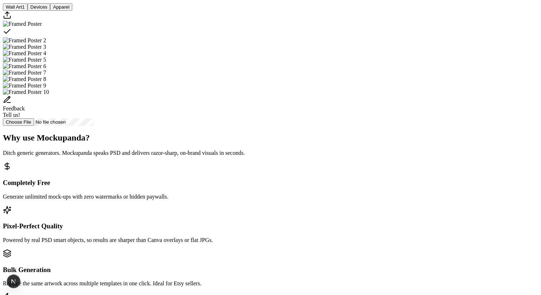
click at [46, 44] on img "Select template Framed Poster 2" at bounding box center [24, 40] width 43 height 6
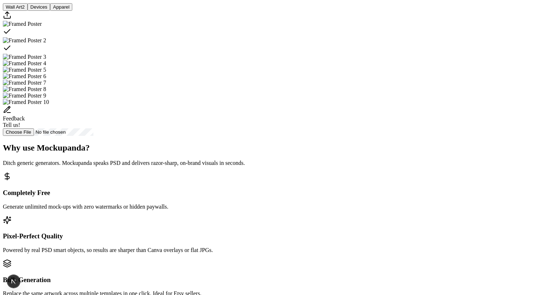
click at [50, 11] on button "Devices" at bounding box center [39, 7] width 23 height 8
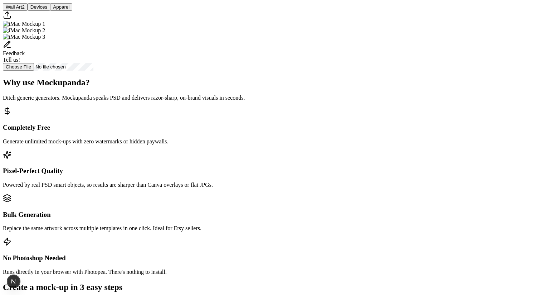
click at [72, 11] on button "Apparel" at bounding box center [61, 7] width 22 height 8
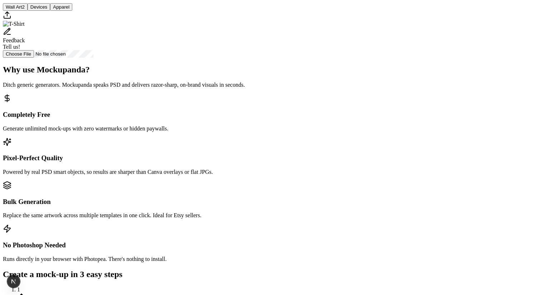
click at [25, 27] on img "Select template T-Shirt" at bounding box center [14, 24] width 22 height 6
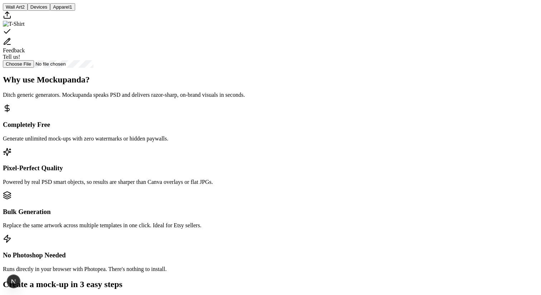
click at [269, 37] on div "Select template T-Shirt" at bounding box center [271, 32] width 536 height 10
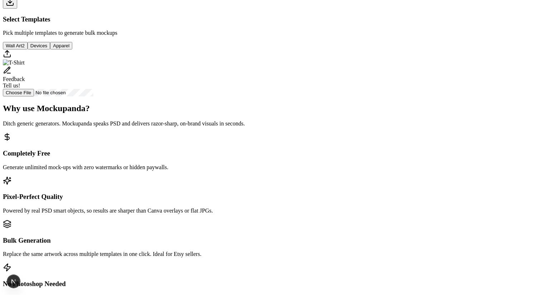
scroll to position [204, 0]
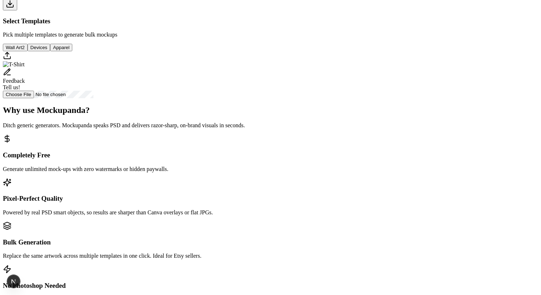
click at [268, 10] on div at bounding box center [271, 5] width 536 height 12
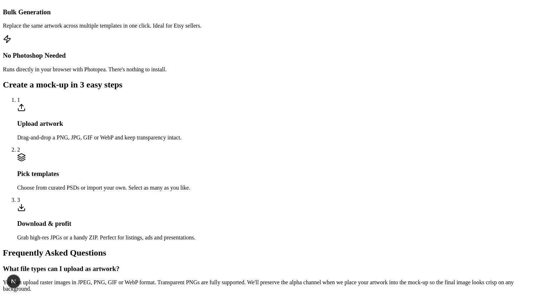
scroll to position [443, 0]
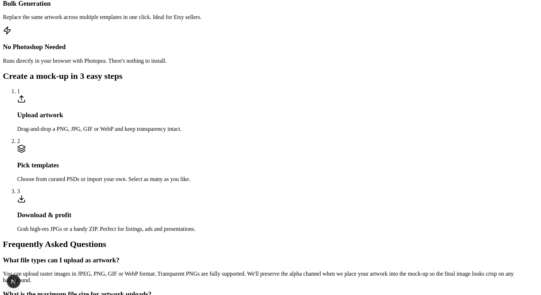
click at [421, 64] on p "Runs directly in your browser with Photopea. There's nothing to install." at bounding box center [271, 61] width 536 height 6
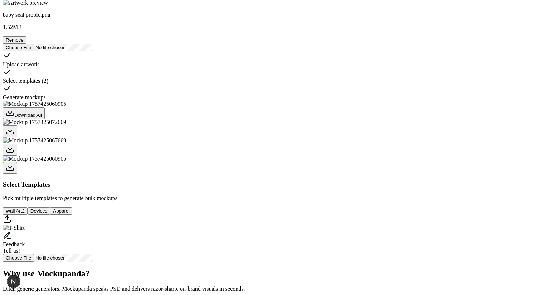
scroll to position [0, 0]
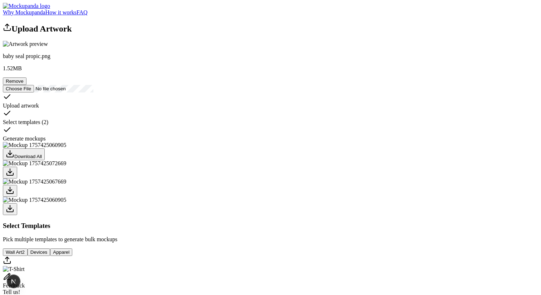
click at [140, 34] on h2 "Upload Artwork" at bounding box center [271, 28] width 536 height 11
click at [77, 15] on link "How it works" at bounding box center [60, 12] width 31 height 6
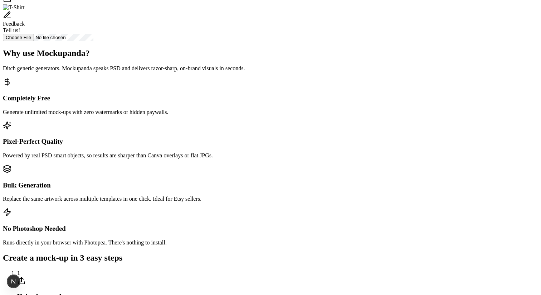
scroll to position [230, 0]
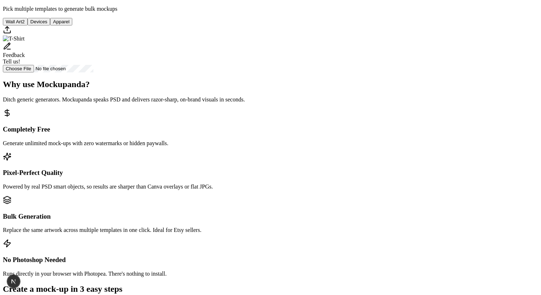
click at [28, 25] on button "Wall Art 2" at bounding box center [15, 22] width 25 height 8
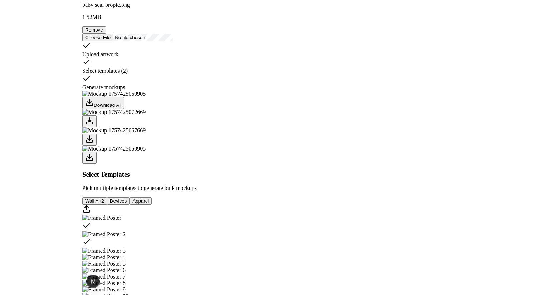
scroll to position [0, 0]
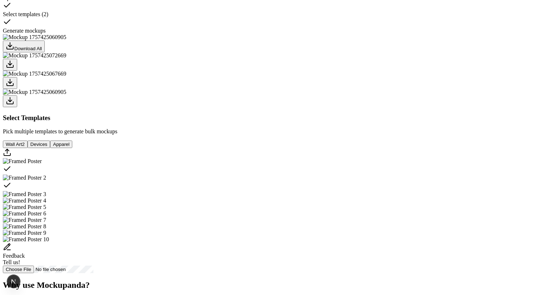
scroll to position [117, 0]
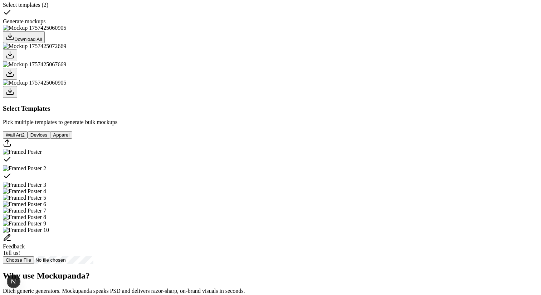
click at [202, 61] on div at bounding box center [271, 55] width 536 height 12
click at [236, 79] on div at bounding box center [271, 74] width 536 height 12
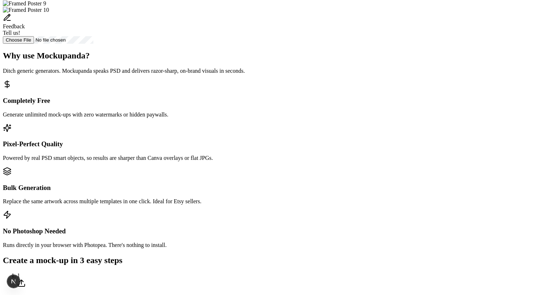
scroll to position [337, 0]
click at [283, 37] on div "Feedback Tell us!" at bounding box center [271, 25] width 536 height 23
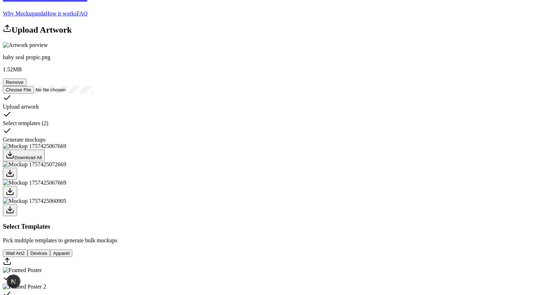
scroll to position [0, 0]
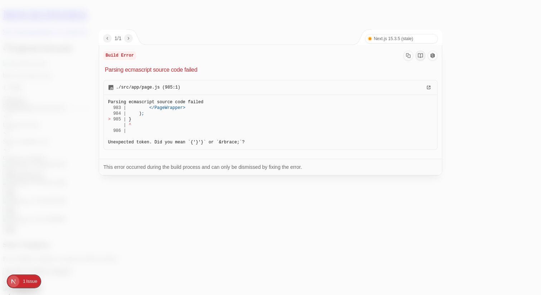
click at [366, 202] on div at bounding box center [270, 147] width 541 height 295
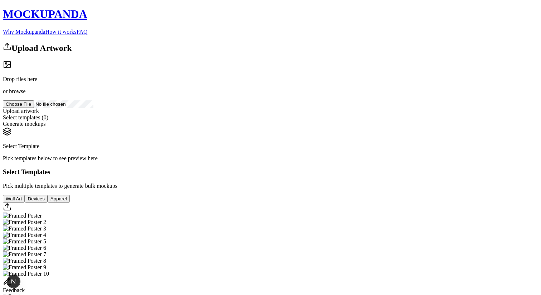
click at [92, 108] on div at bounding box center [271, 108] width 536 height 0
click at [253, 127] on div "Select Template Pick templates below to see preview here" at bounding box center [271, 144] width 536 height 34
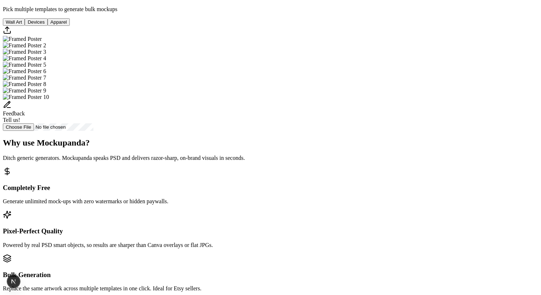
scroll to position [252, 0]
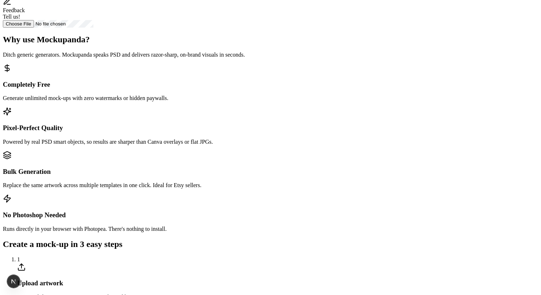
scroll to position [277, 0]
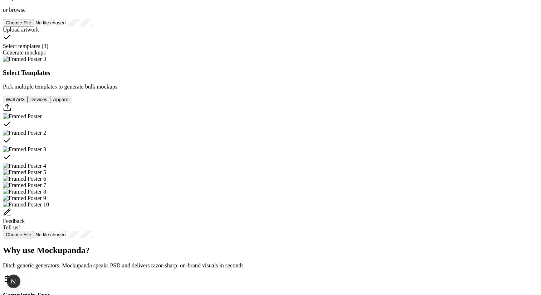
scroll to position [176, 0]
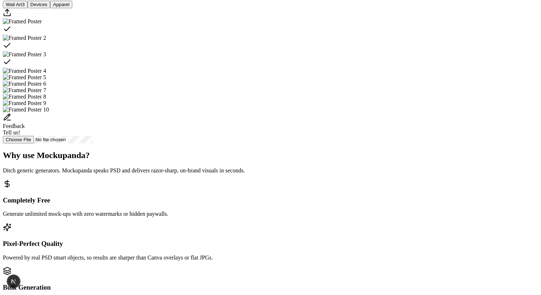
click at [292, 35] on div "Select template Framed Poster" at bounding box center [271, 30] width 536 height 10
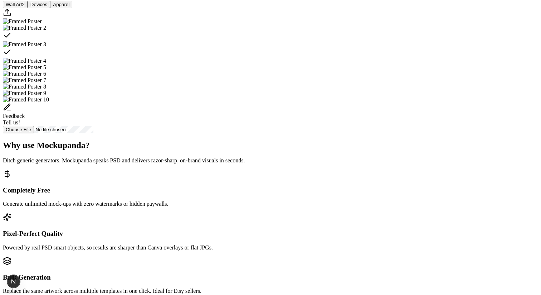
click at [321, 41] on div "Select template Framed Poster 2" at bounding box center [271, 36] width 536 height 10
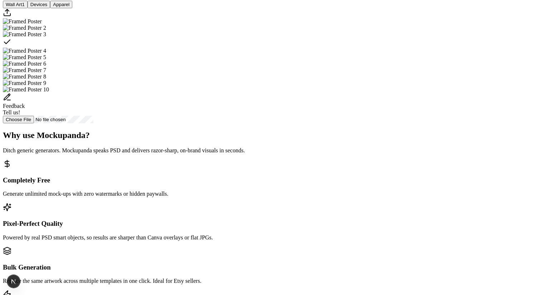
click at [381, 48] on div "Select template Framed Poster 3" at bounding box center [271, 43] width 536 height 10
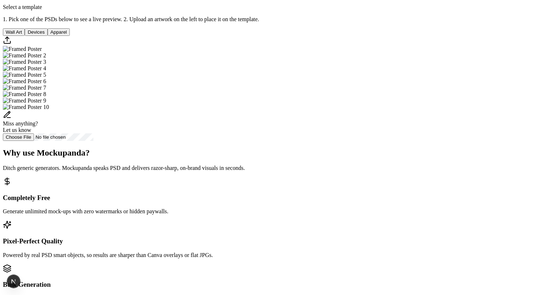
scroll to position [0, 0]
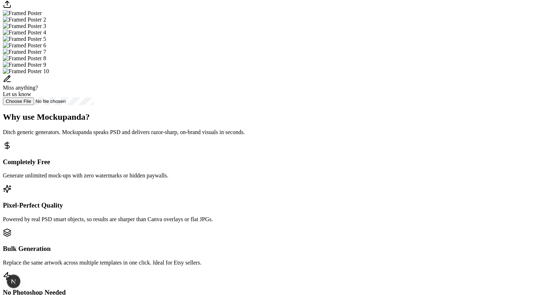
scroll to position [43, 0]
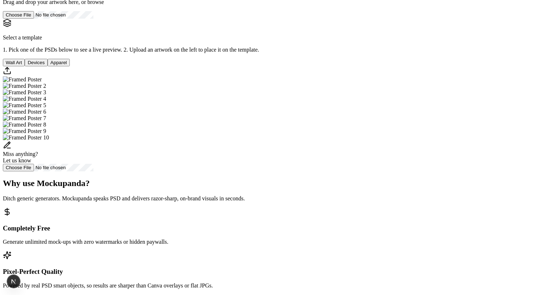
click at [42, 83] on img "Select template Framed Poster" at bounding box center [22, 79] width 39 height 6
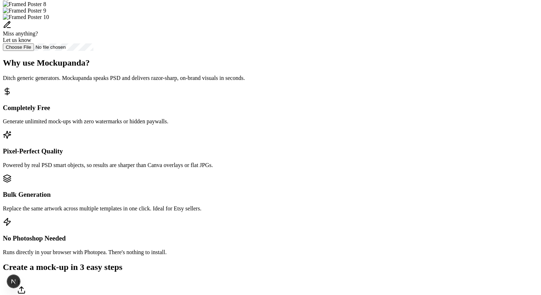
scroll to position [169, 0]
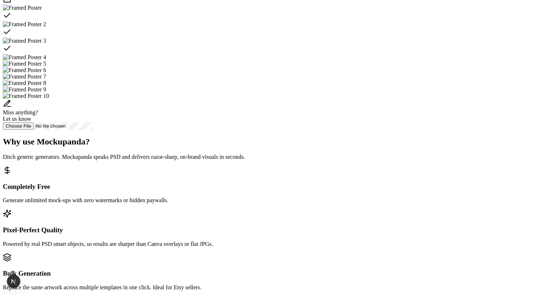
scroll to position [73, 0]
